Goal: Task Accomplishment & Management: Use online tool/utility

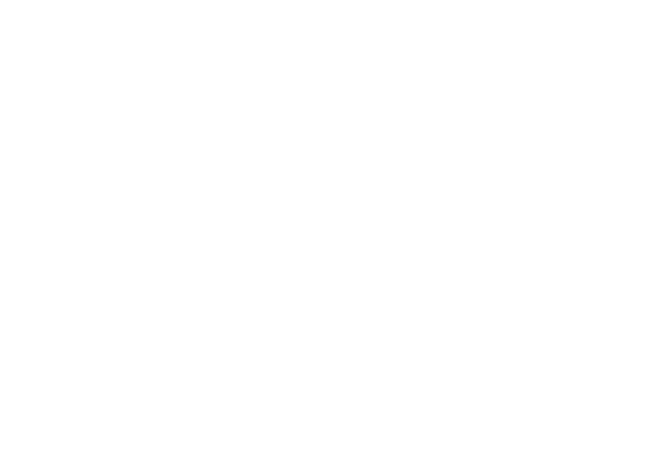
click at [419, 106] on div at bounding box center [324, 230] width 649 height 461
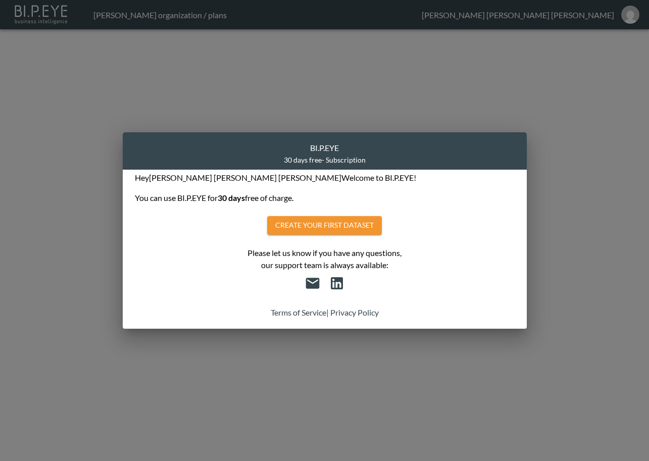
click at [586, 58] on div "BI.P.EYE 30 days free - Subscription Hey [PERSON_NAME] Welcome to BI.P.EYE! You…" at bounding box center [324, 230] width 649 height 461
click at [273, 259] on div "Please let us know if you have any questions, our support team is always availa…" at bounding box center [325, 253] width 380 height 36
click at [298, 221] on button "Create your first dataset" at bounding box center [324, 225] width 115 height 19
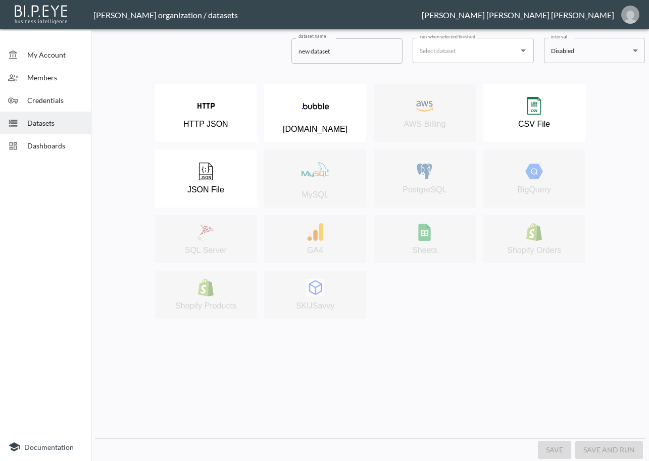
click at [629, 24] on button "wendy@swap-commerce.com" at bounding box center [630, 15] width 32 height 24
click at [625, 41] on li "Logout" at bounding box center [628, 40] width 41 height 18
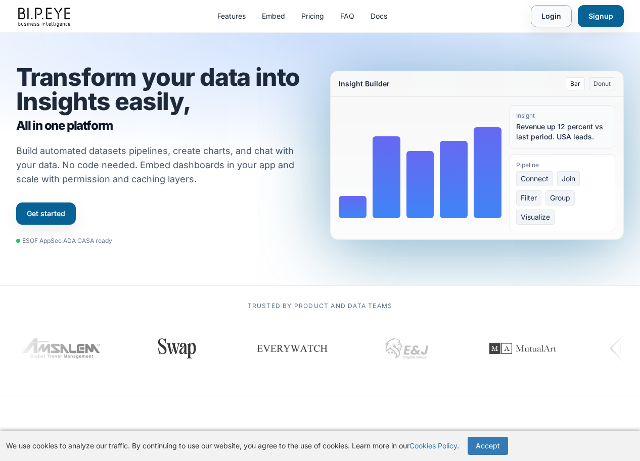
click at [553, 19] on link "Login" at bounding box center [550, 16] width 41 height 22
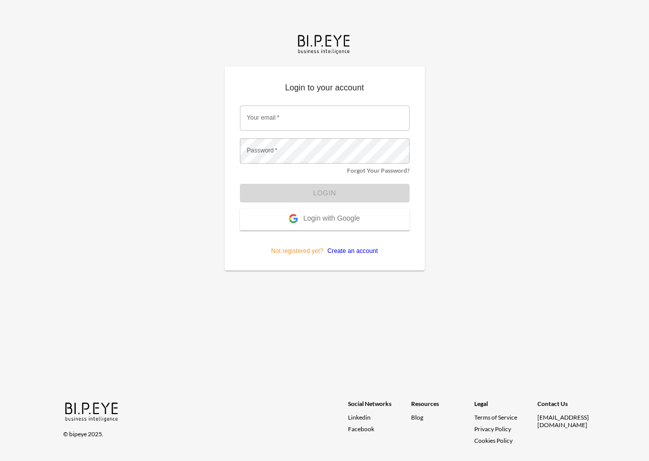
click at [321, 214] on button "Login with Google" at bounding box center [325, 220] width 170 height 22
click at [322, 217] on span "Login with Google" at bounding box center [331, 219] width 57 height 10
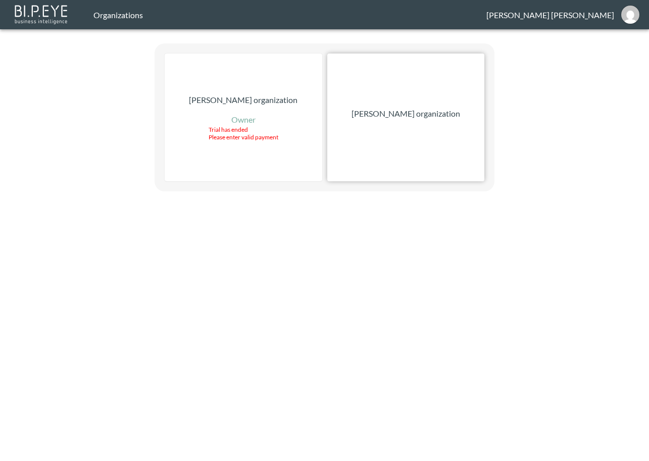
click at [425, 129] on div "[PERSON_NAME] organization" at bounding box center [405, 118] width 157 height 128
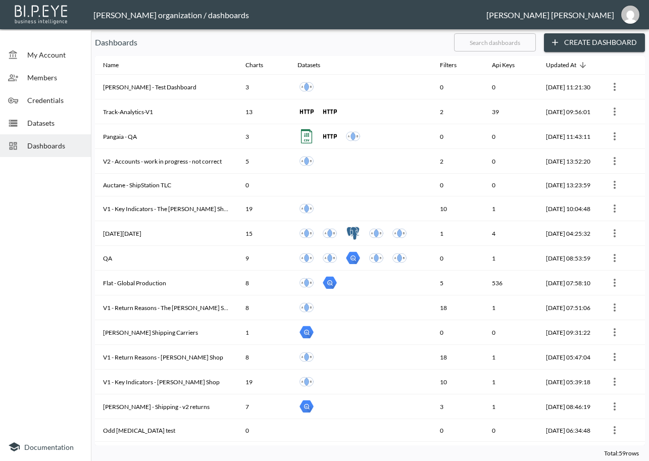
click at [507, 47] on input "text" at bounding box center [495, 42] width 82 height 25
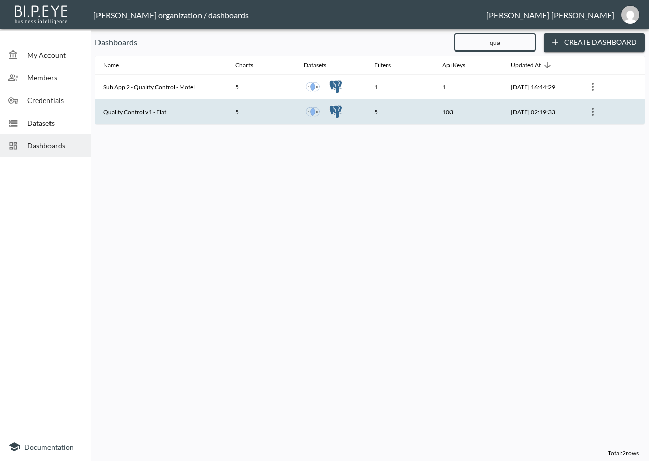
type input "qua"
click at [200, 110] on th "Quality Control v1 - Flat" at bounding box center [161, 112] width 132 height 25
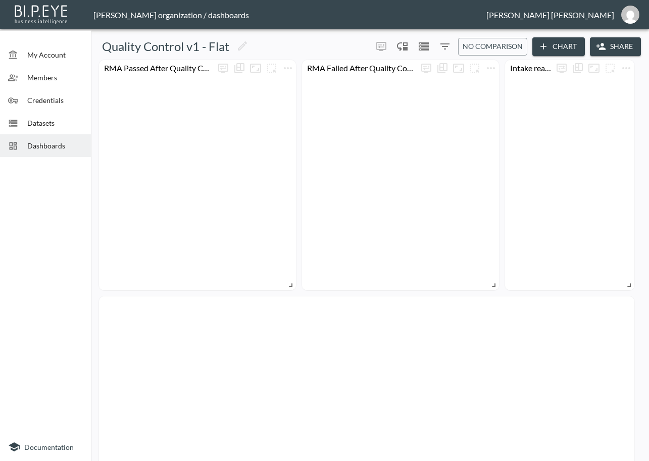
click at [599, 48] on icon "button" at bounding box center [601, 46] width 9 height 7
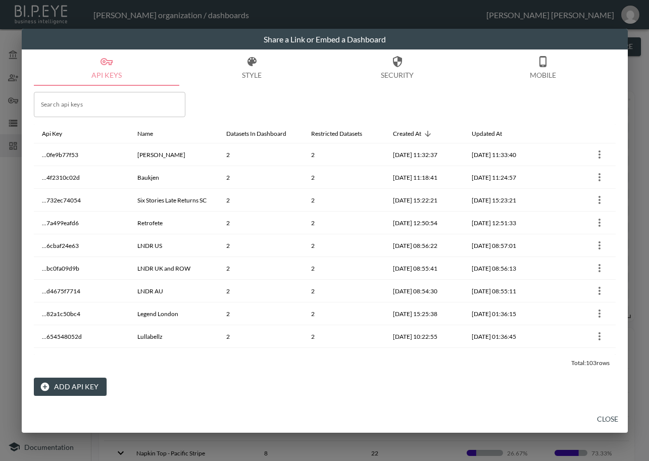
click at [104, 108] on input "Search api keys" at bounding box center [110, 104] width 152 height 25
paste input "Deiji Studios [GEOGRAPHIC_DATA]"
type input "Deiji Studios [GEOGRAPHIC_DATA]"
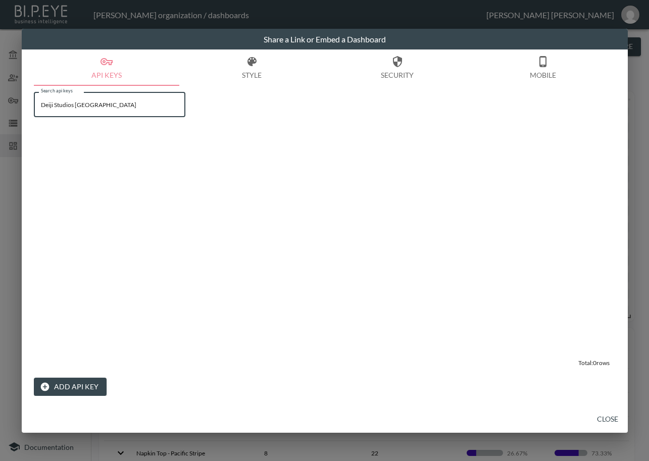
drag, startPoint x: 102, startPoint y: 108, endPoint x: -104, endPoint y: 131, distance: 207.5
click at [0, 131] on html "BI.P.EYE, Interactive Analytics Dashboards - app [PERSON_NAME] organization / d…" at bounding box center [324, 230] width 649 height 461
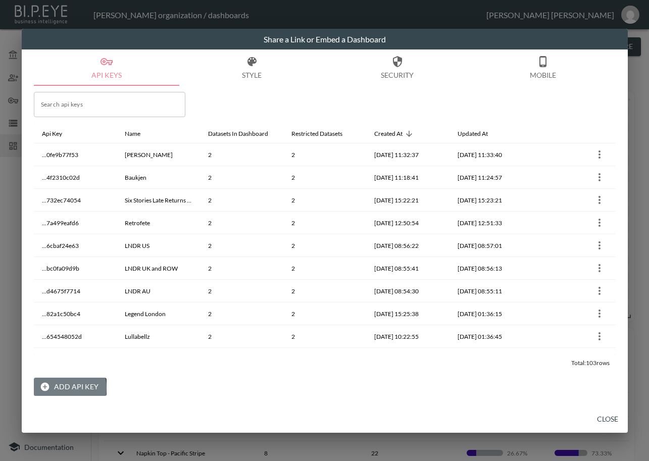
click at [65, 388] on button "Add API Key" at bounding box center [70, 387] width 73 height 19
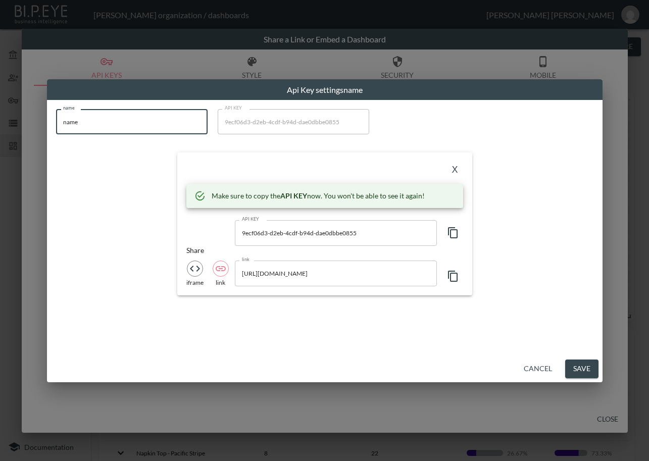
drag, startPoint x: 102, startPoint y: 128, endPoint x: 33, endPoint y: 130, distance: 68.8
click at [33, 130] on div "Api Key settings name name name name API KEY 9ecf06d3-d2eb-4cdf-b94d-dae0dbbe08…" at bounding box center [324, 230] width 649 height 461
paste input "Deiji Studios [GEOGRAPHIC_DATA]"
type input "Deiji Studios [GEOGRAPHIC_DATA]"
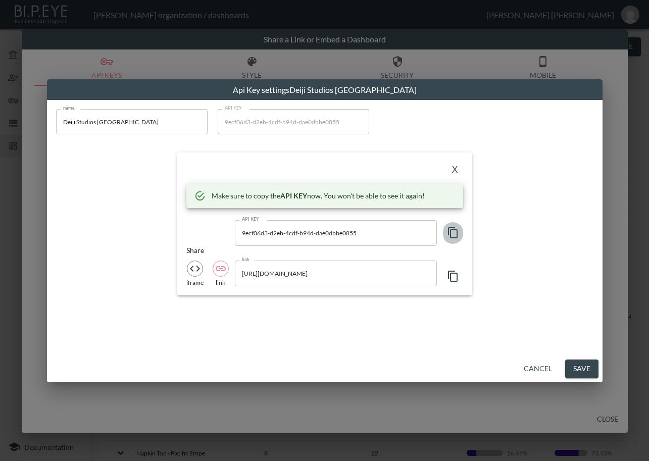
click at [452, 233] on icon "button" at bounding box center [453, 233] width 12 height 12
click at [538, 366] on button "Cancel" at bounding box center [538, 369] width 36 height 19
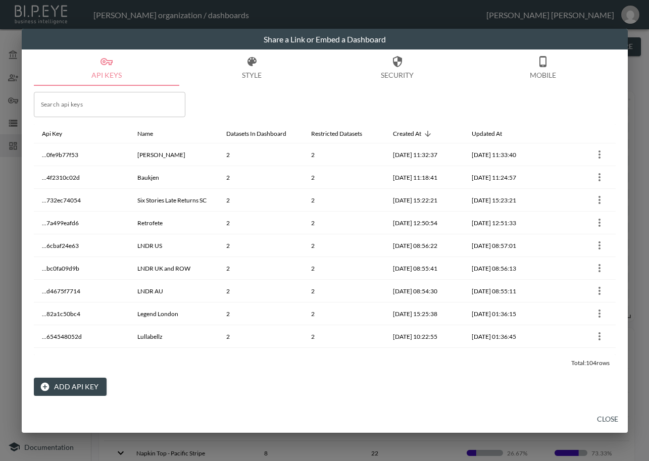
click at [602, 418] on button "Close" at bounding box center [608, 419] width 32 height 19
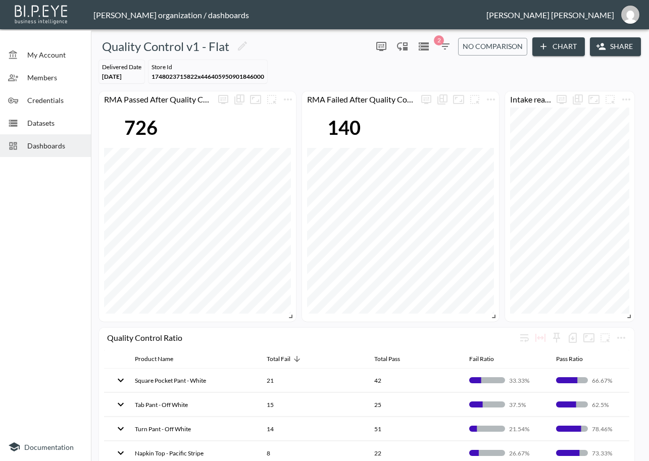
click at [609, 44] on button "Share" at bounding box center [615, 46] width 51 height 19
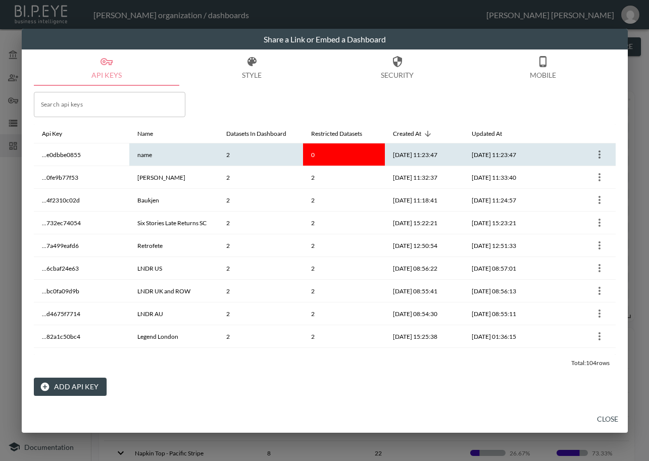
click at [602, 155] on icon "more" at bounding box center [600, 155] width 12 height 12
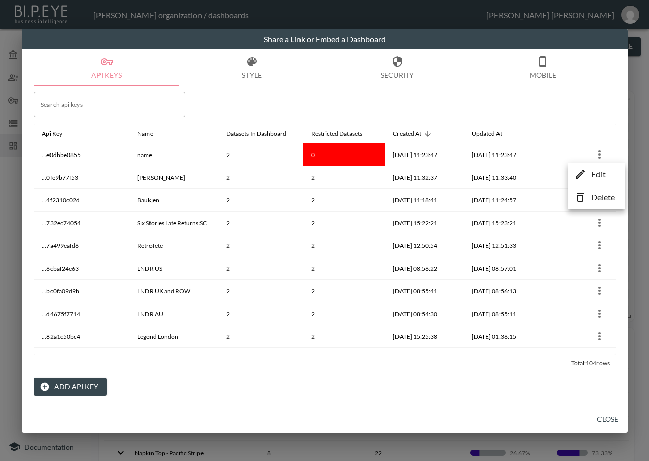
click at [596, 196] on p "Delete" at bounding box center [603, 197] width 23 height 12
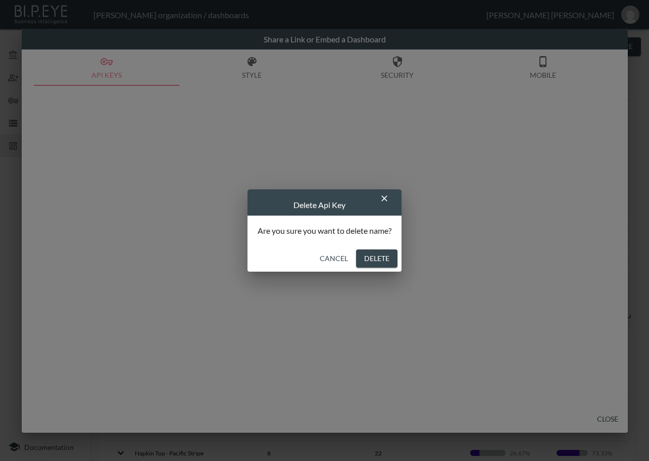
click at [373, 256] on button "Delete" at bounding box center [376, 259] width 41 height 19
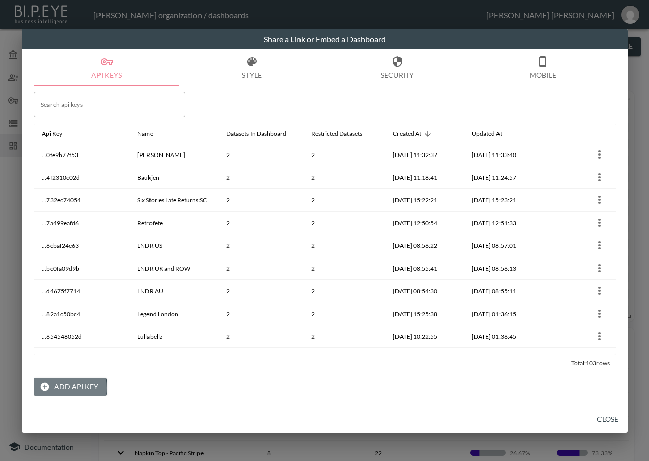
click at [51, 388] on button "Add API Key" at bounding box center [70, 387] width 73 height 19
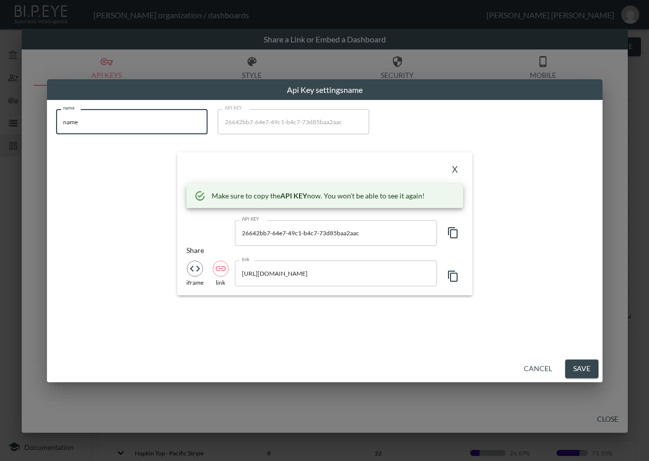
drag, startPoint x: 98, startPoint y: 129, endPoint x: 37, endPoint y: 136, distance: 61.0
click at [37, 136] on div "Api Key settings name name name name API KEY 26642bb7-64e7-49c1-b4c7-73d85baa2a…" at bounding box center [324, 230] width 649 height 461
paste input "9ecf06d3-d2eb-4cdf-b94d-dae0dbbe0855"
type input "9ecf06d3-d2eb-4cdf-b94d-dae0dbbe0855"
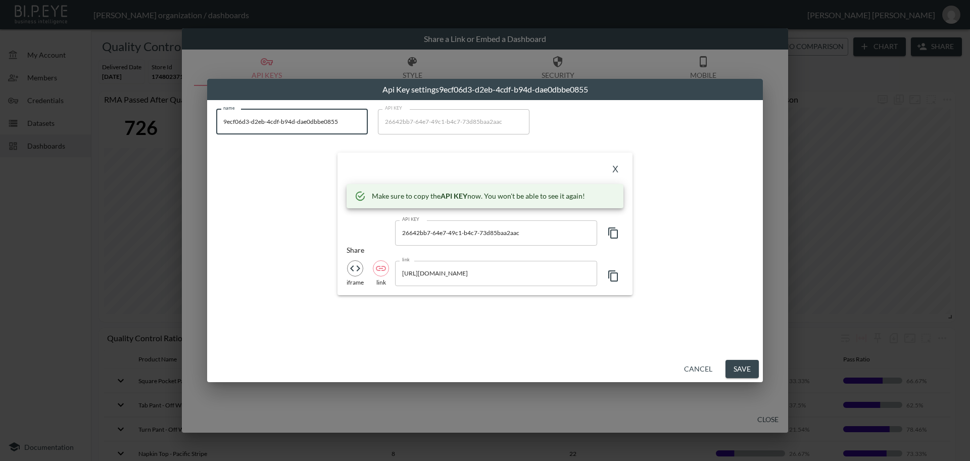
drag, startPoint x: 343, startPoint y: 123, endPoint x: 149, endPoint y: 145, distance: 195.2
click at [149, 145] on div "Api Key settings 9ecf06d3-d2eb-4cdf-b94d-dae0dbbe0855 name 9ecf06d3-d2eb-4cdf-b…" at bounding box center [485, 230] width 970 height 461
click at [250, 129] on input "name" at bounding box center [292, 121] width 152 height 25
paste input "Deiji Studios [GEOGRAPHIC_DATA]"
type input "Deiji Studios [GEOGRAPHIC_DATA]"
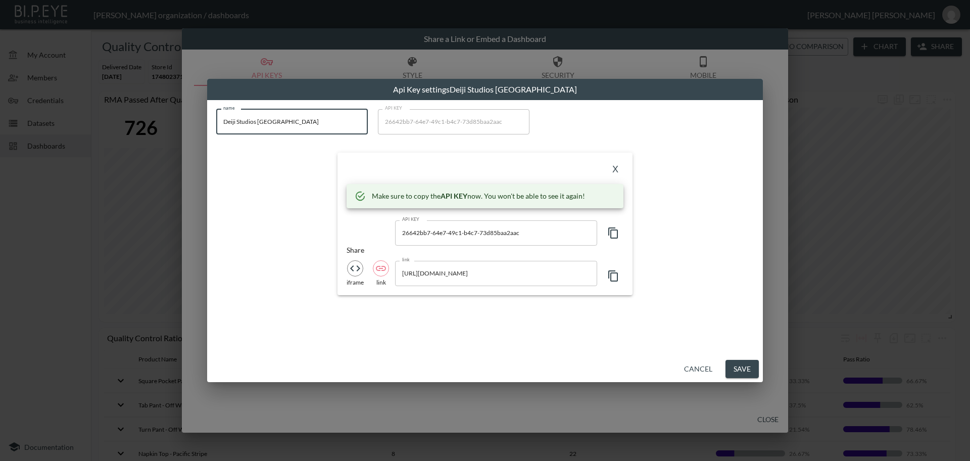
click at [613, 231] on icon "button" at bounding box center [613, 233] width 12 height 12
click at [616, 171] on button "X" at bounding box center [615, 170] width 16 height 16
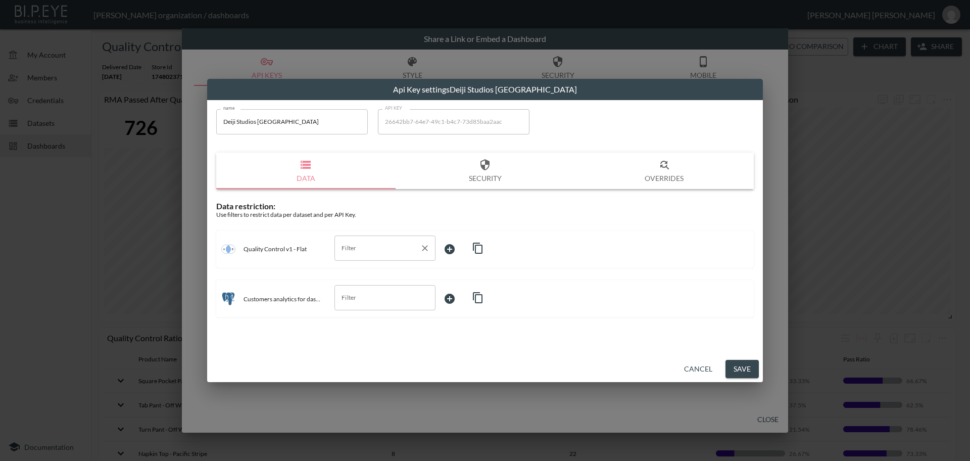
click at [376, 248] on input "Filter" at bounding box center [377, 248] width 77 height 16
click at [356, 302] on span "store_id" at bounding box center [385, 302] width 85 height 9
type input "store_id"
click at [469, 247] on body "BI.P.EYE, Interactive Analytics Dashboards - app [PERSON_NAME] organization / d…" at bounding box center [485, 230] width 970 height 461
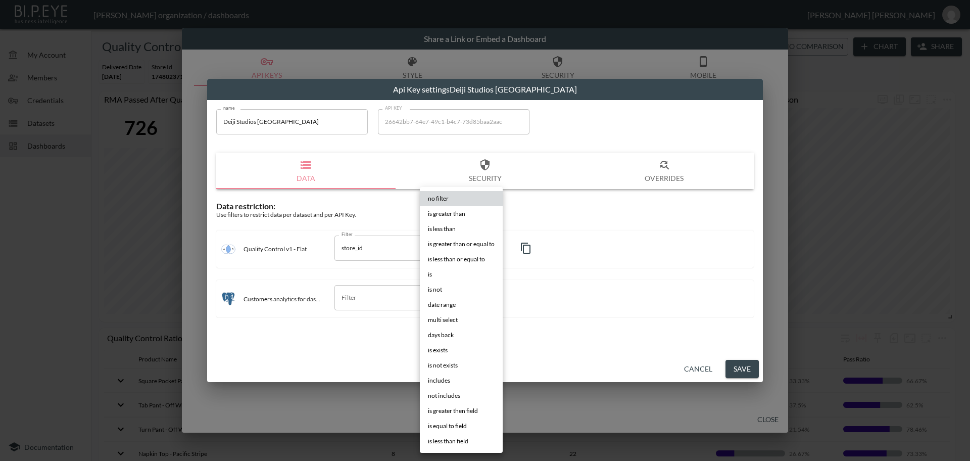
click at [453, 269] on li "is" at bounding box center [461, 274] width 83 height 15
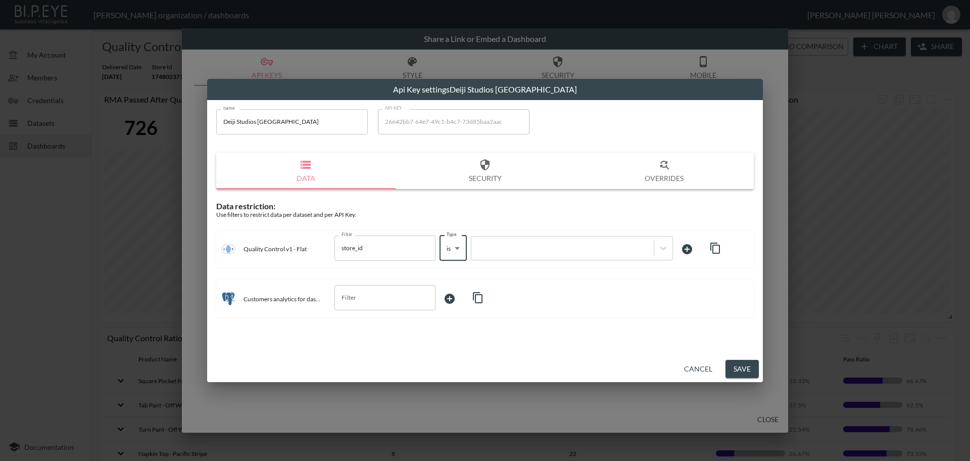
type input "is"
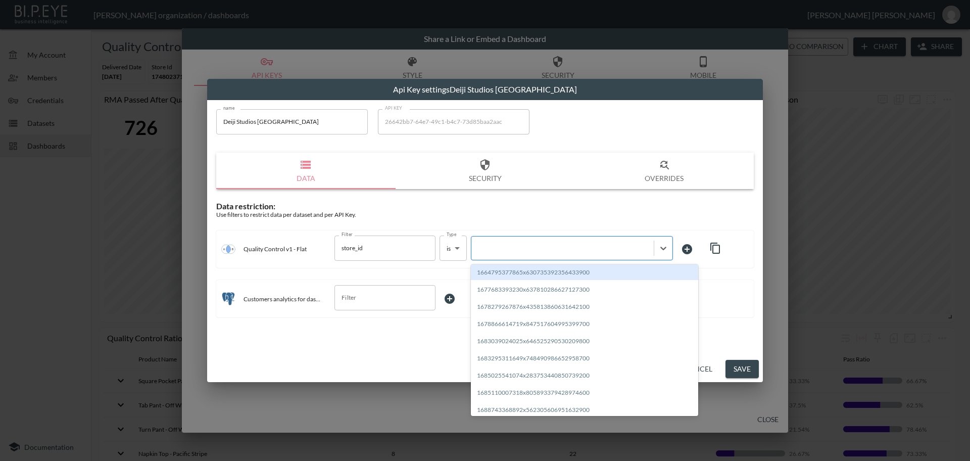
click at [543, 247] on div at bounding box center [562, 248] width 172 height 10
paste input "1748023715822x446405950901846000"
type input "1748023715822x446405950901846000"
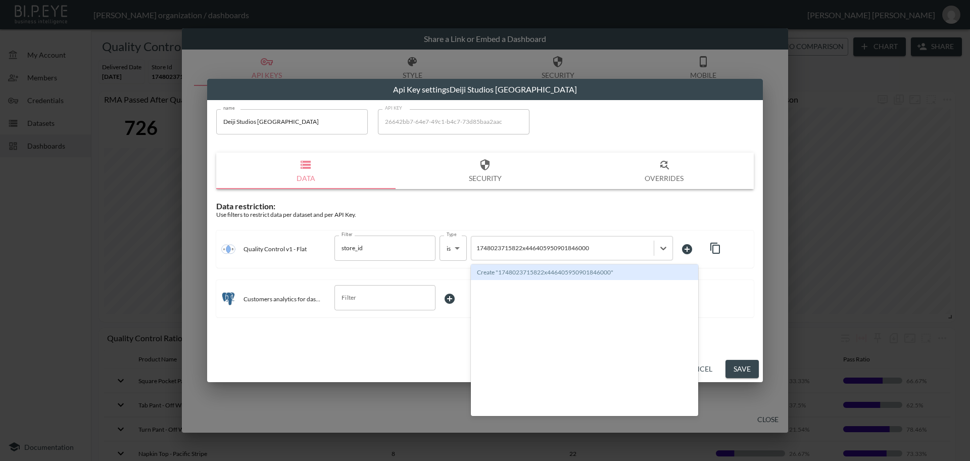
click at [649, 273] on div "Create "1748023715822x446405950901846000"" at bounding box center [584, 272] width 227 height 16
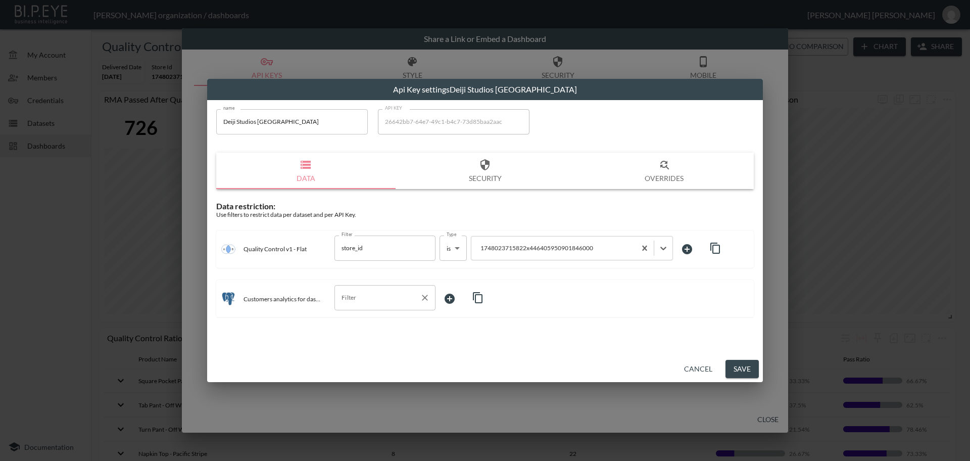
click at [379, 304] on input "Filter" at bounding box center [377, 297] width 77 height 16
click at [373, 322] on span "store_id" at bounding box center [385, 321] width 85 height 9
type input "store_id"
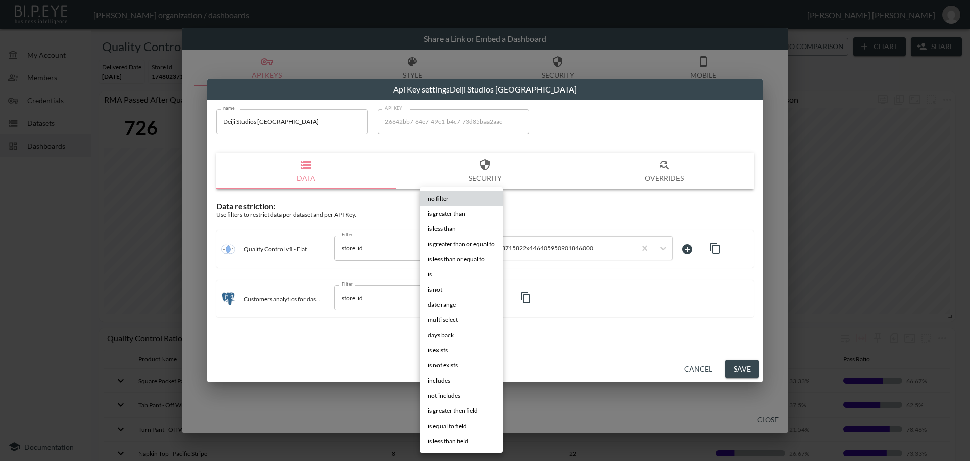
click at [451, 302] on body "BI.P.EYE, Interactive Analytics Dashboards - app [PERSON_NAME] organization / d…" at bounding box center [485, 230] width 970 height 461
click at [465, 279] on li "is" at bounding box center [461, 274] width 83 height 15
type input "is"
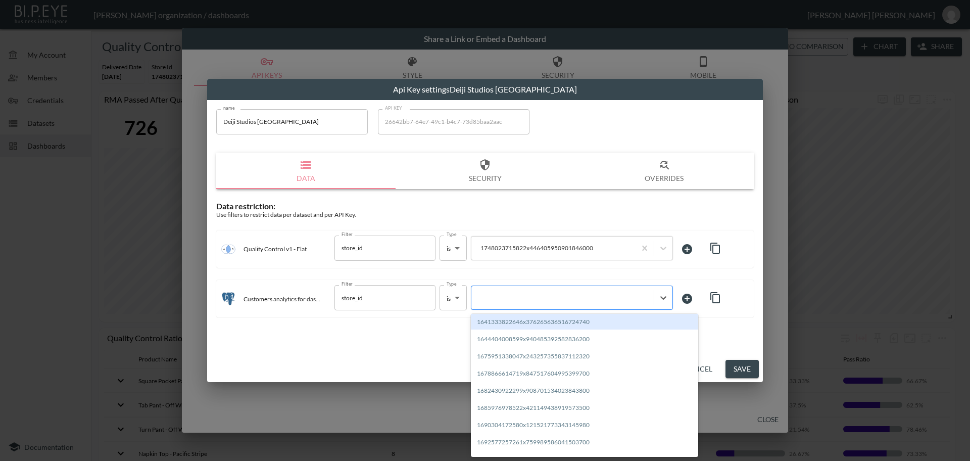
click at [528, 297] on div at bounding box center [562, 298] width 172 height 10
paste input "1748023715822x446405950901846000"
type input "1748023715822x446405950901846000"
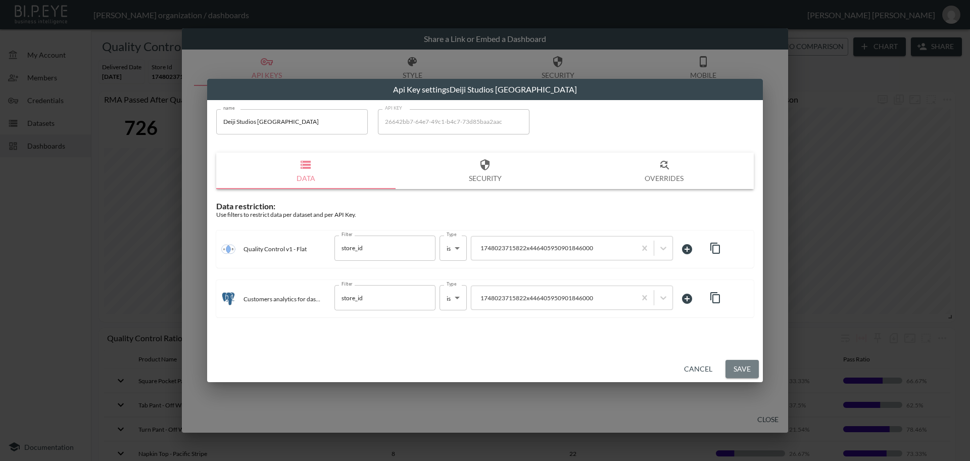
click at [649, 365] on button "Save" at bounding box center [741, 369] width 33 height 19
